Goal: Task Accomplishment & Management: Manage account settings

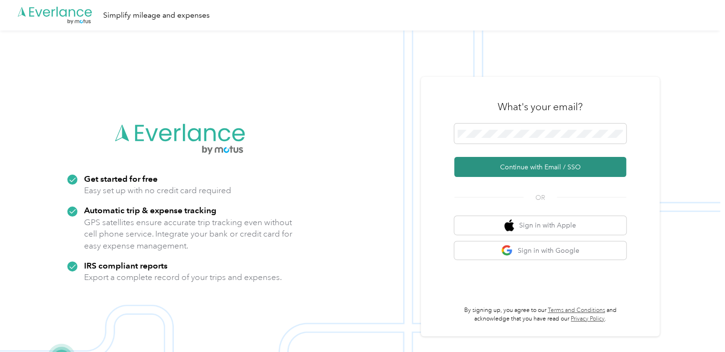
click at [531, 169] on button "Continue with Email / SSO" at bounding box center [540, 167] width 172 height 20
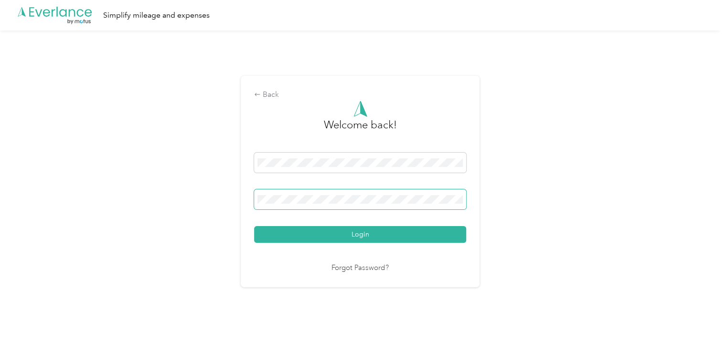
click at [318, 195] on span at bounding box center [360, 200] width 212 height 20
click at [254, 226] on button "Login" at bounding box center [360, 234] width 212 height 17
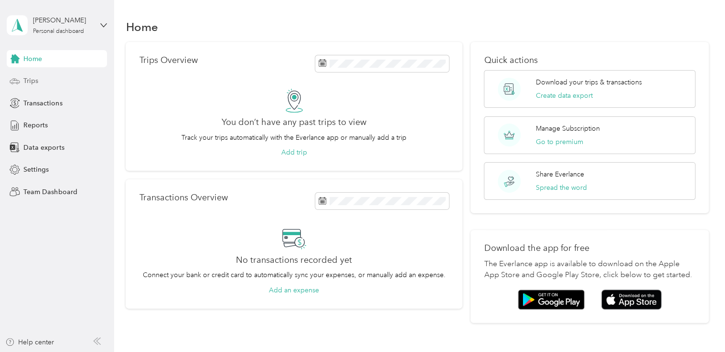
click at [38, 81] on div "Trips" at bounding box center [57, 81] width 100 height 17
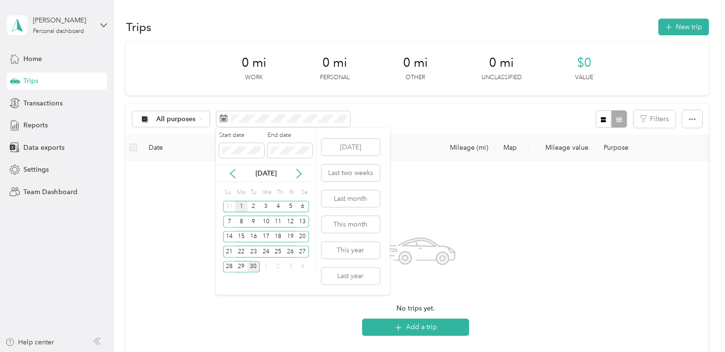
click at [236, 205] on div "1" at bounding box center [241, 207] width 12 height 12
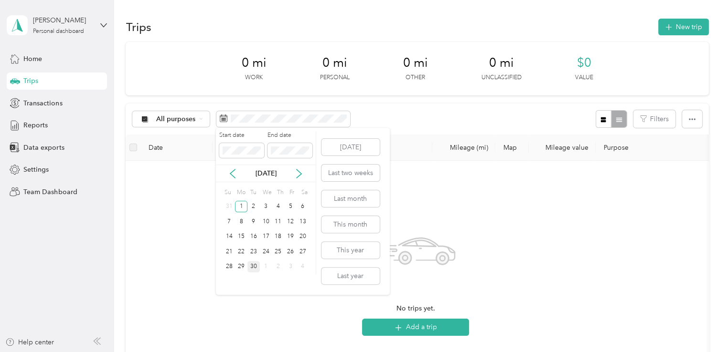
click at [250, 266] on div "30" at bounding box center [253, 267] width 12 height 12
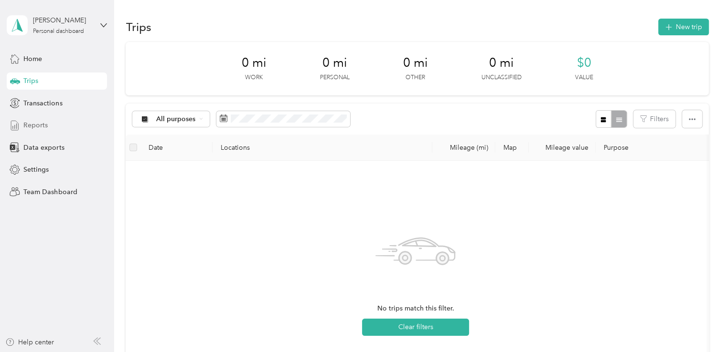
click at [62, 128] on div "Reports" at bounding box center [57, 125] width 100 height 17
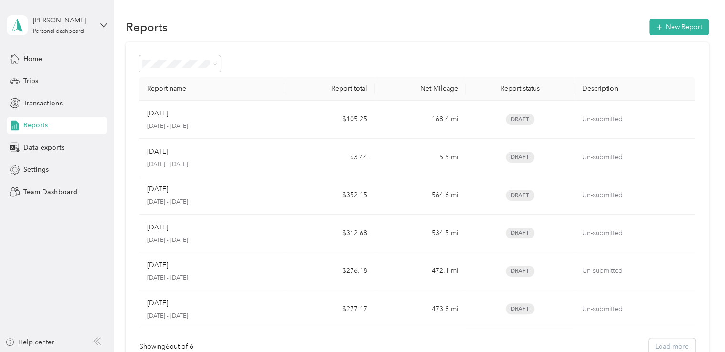
click at [74, 71] on div "Home Trips Transactions Reports Data exports Settings Team Dashboard" at bounding box center [57, 125] width 100 height 150
click at [56, 62] on div "Home" at bounding box center [57, 58] width 100 height 17
